Goal: Information Seeking & Learning: Learn about a topic

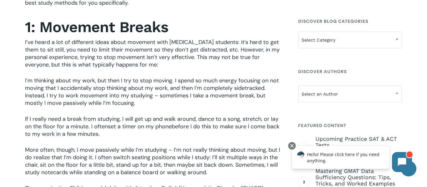
scroll to position [355, 0]
click at [60, 107] on p "I’m thinking about my work, but then I try to stop moving. I spend so much ener…" at bounding box center [154, 96] width 258 height 38
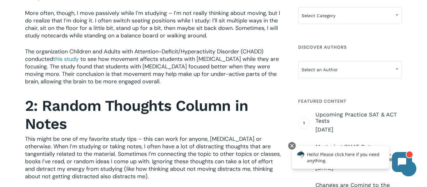
scroll to position [485, 0]
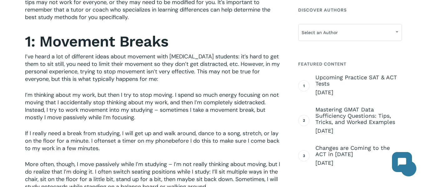
scroll to position [342, 0]
